Goal: Task Accomplishment & Management: Manage account settings

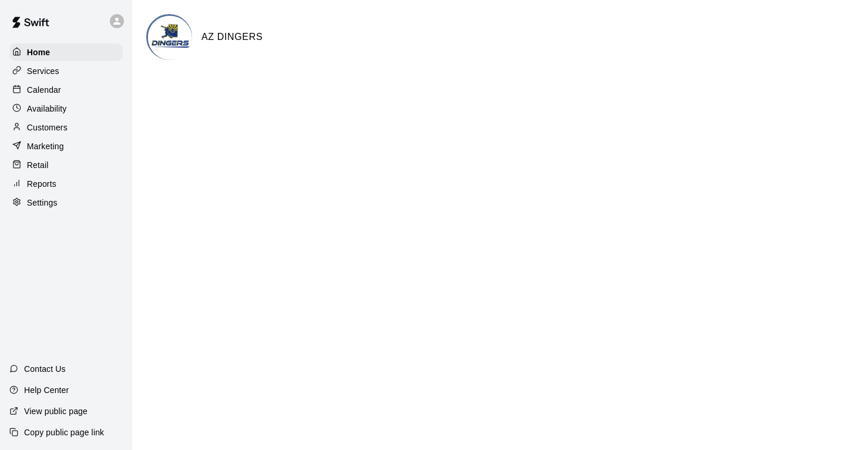
click at [49, 86] on p "Calendar" at bounding box center [44, 90] width 34 height 12
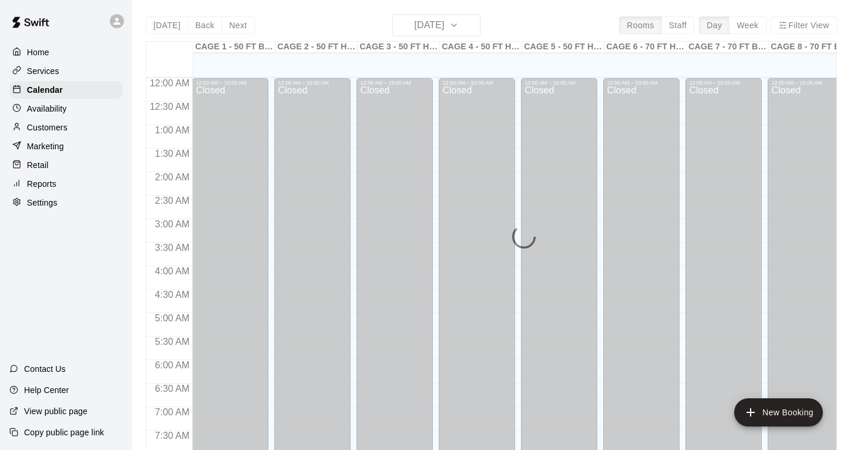
scroll to position [708, 0]
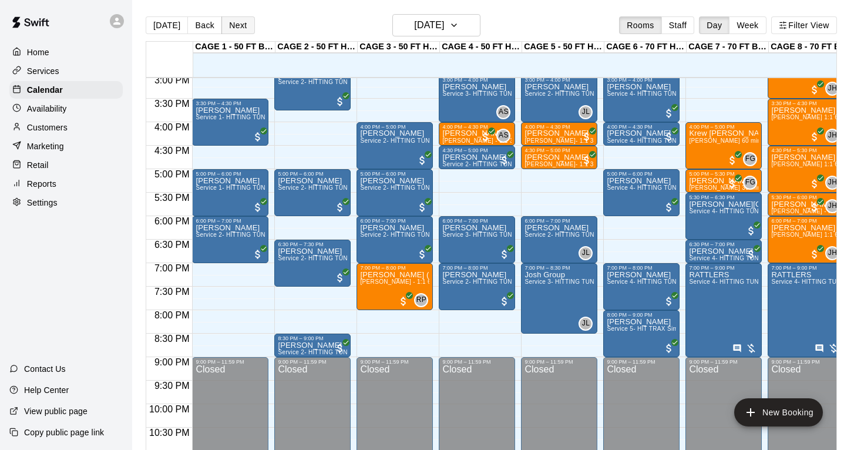
click at [237, 28] on button "Next" at bounding box center [238, 25] width 33 height 18
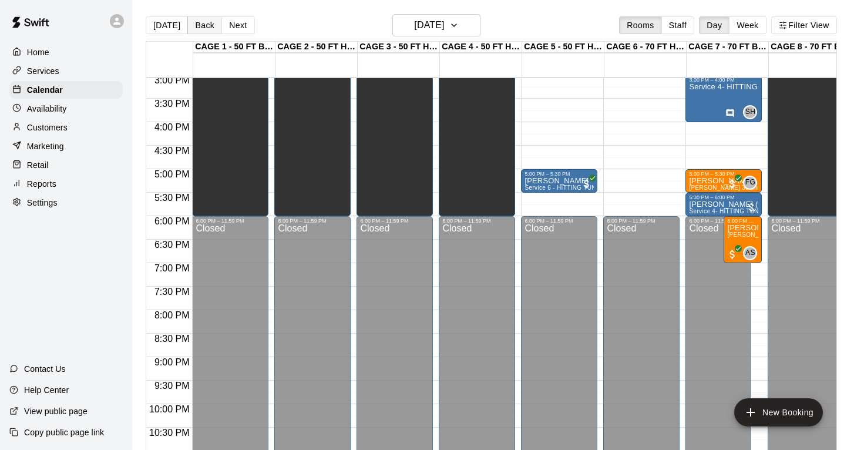
click at [204, 23] on button "Back" at bounding box center [204, 25] width 35 height 18
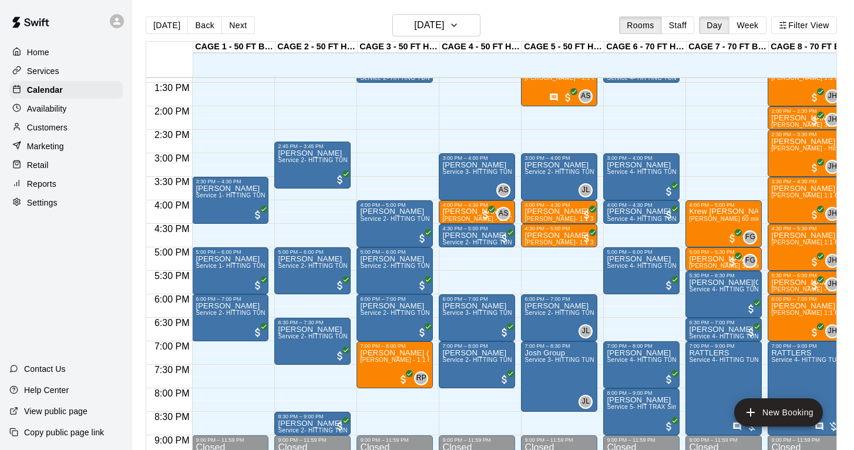
scroll to position [629, 0]
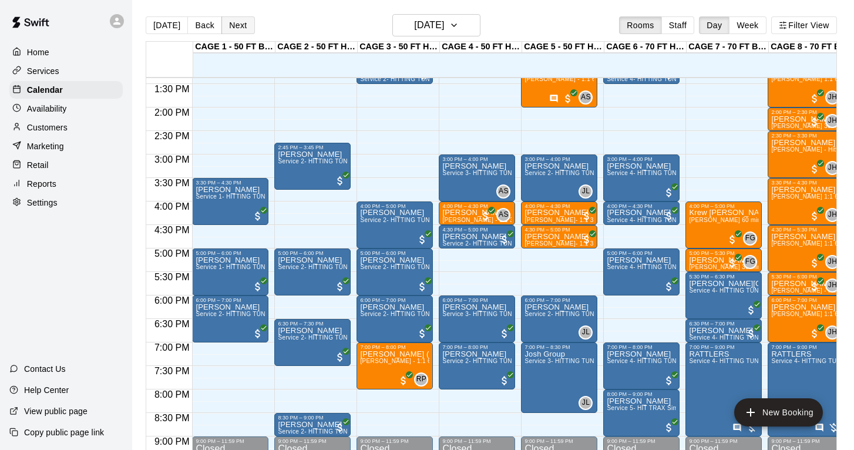
click at [236, 25] on button "Next" at bounding box center [238, 25] width 33 height 18
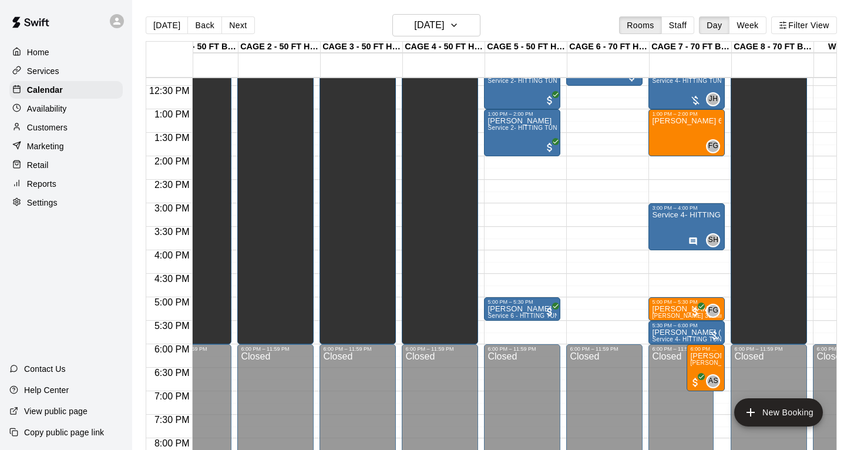
scroll to position [557, 37]
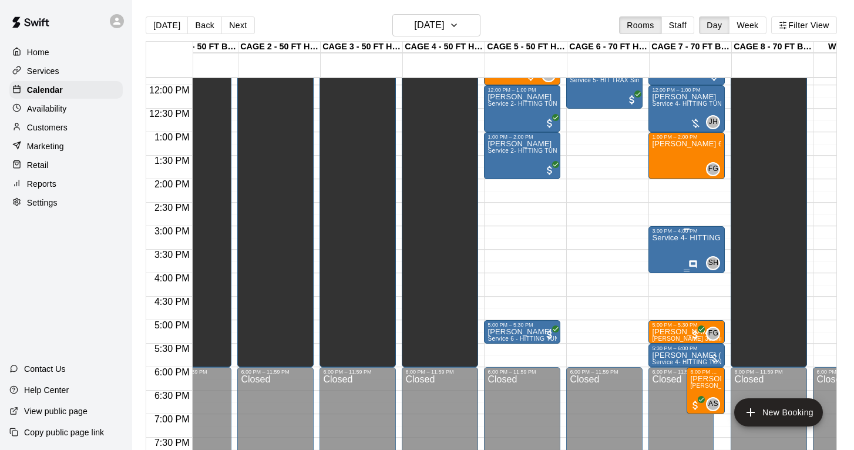
click at [680, 252] on div "Service 4- HITTING TUNNEL RENTAL - 70ft Baseball" at bounding box center [686, 459] width 69 height 450
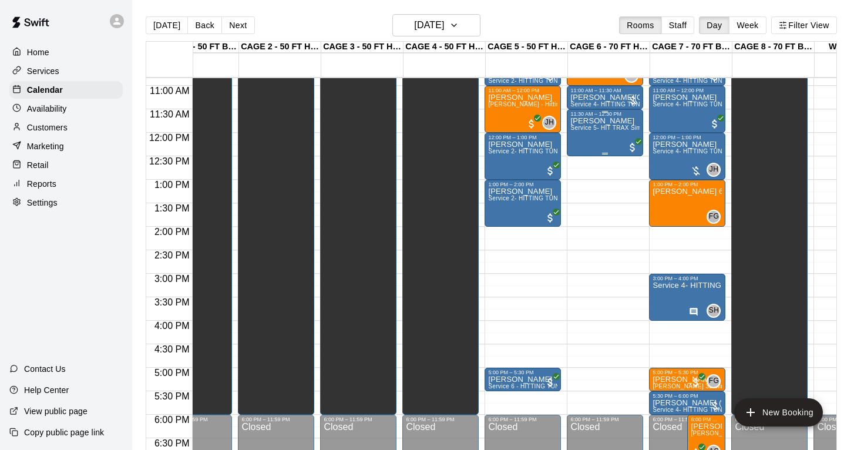
scroll to position [0, 0]
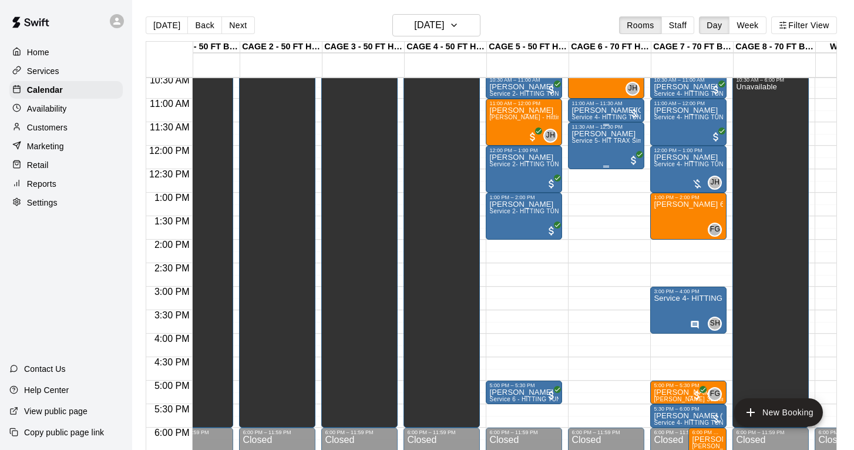
scroll to position [509, 35]
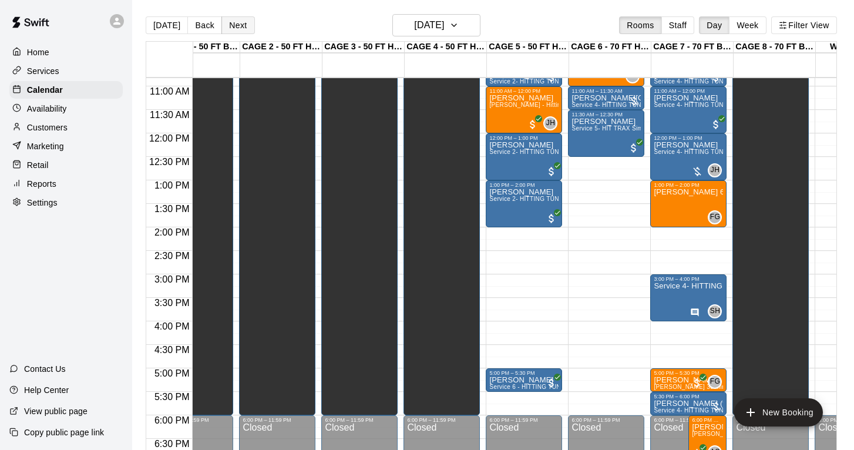
click at [238, 33] on button "Next" at bounding box center [238, 25] width 33 height 18
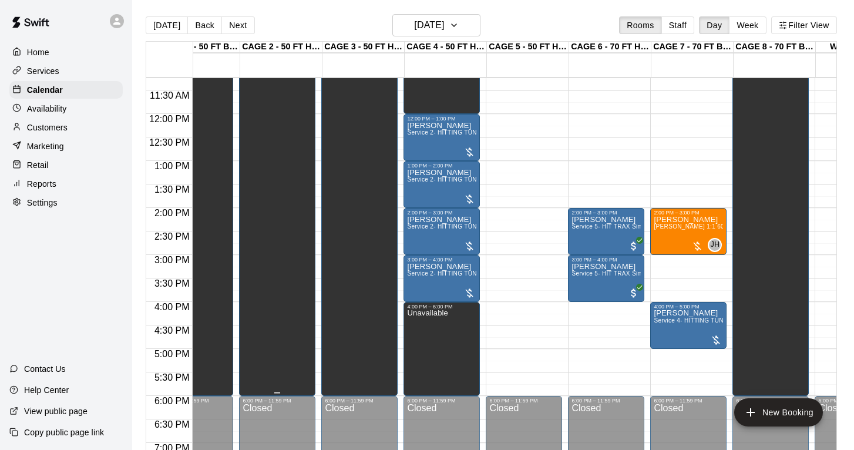
scroll to position [531, 35]
